Goal: Find specific page/section: Find specific page/section

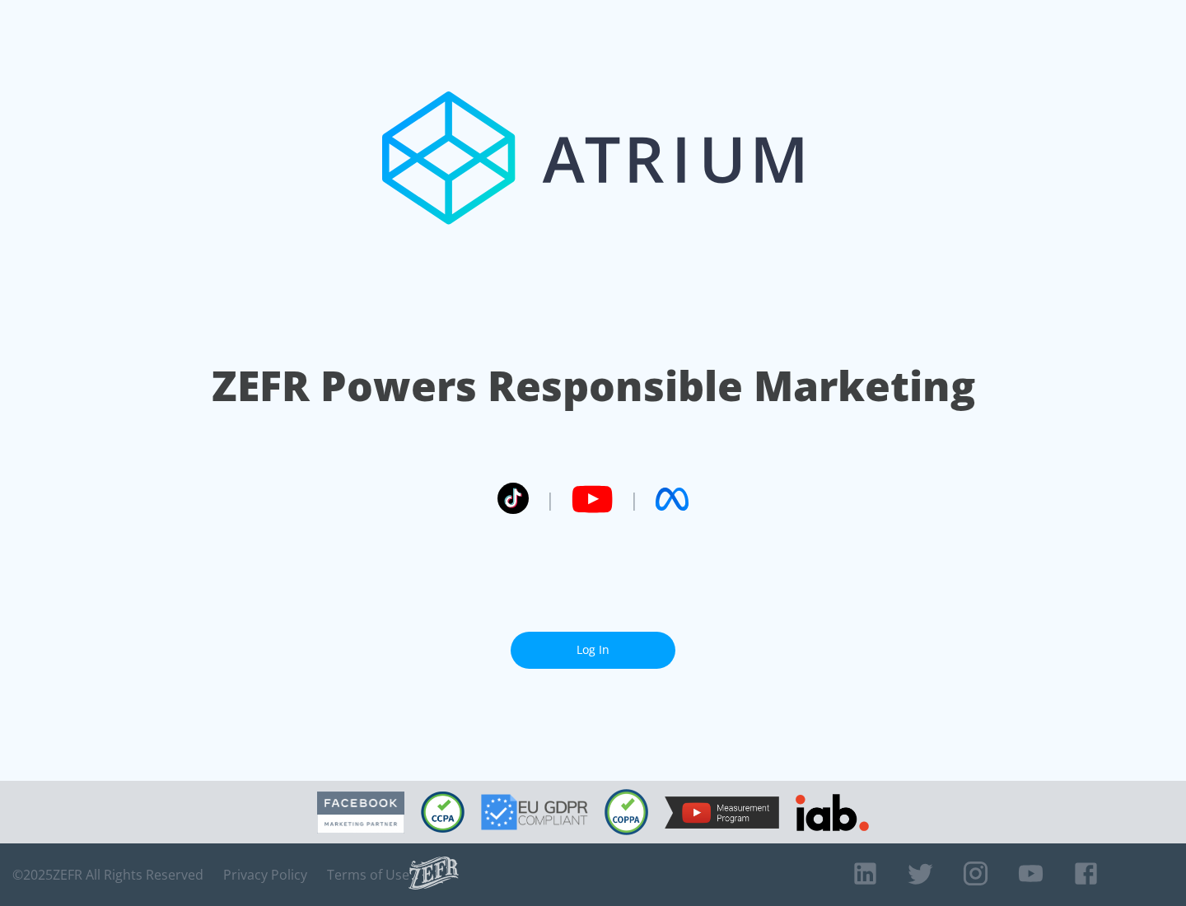
click at [593, 650] on link "Log In" at bounding box center [593, 650] width 165 height 37
